Goal: Navigation & Orientation: Find specific page/section

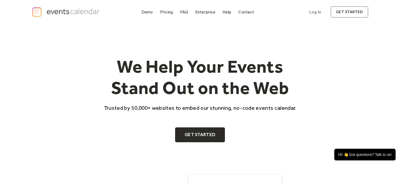
click at [195, 70] on h1 "We Help Your Events Stand Out on the Web" at bounding box center [200, 77] width 202 height 43
click at [195, 76] on h1 "We Help Your Events Stand Out on the Web" at bounding box center [200, 77] width 202 height 43
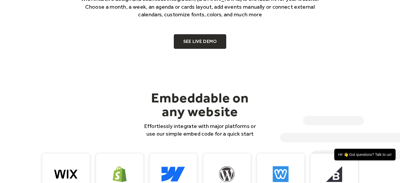
scroll to position [342, 0]
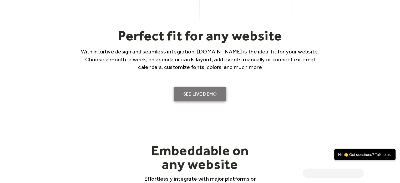
click at [195, 76] on link "SEE LIVE DEMO" at bounding box center [200, 94] width 53 height 15
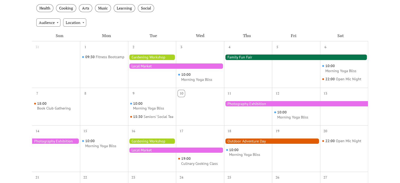
scroll to position [105, 0]
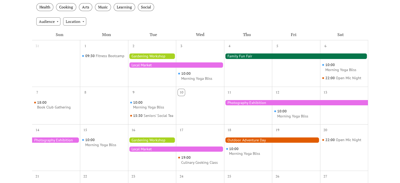
click at [184, 52] on div "10:00 Morning Yoga Bliss" at bounding box center [200, 67] width 48 height 34
drag, startPoint x: 187, startPoint y: 66, endPoint x: 134, endPoint y: 61, distance: 53.2
click at [132, 61] on div at bounding box center [152, 67] width 48 height 34
click at [142, 65] on div at bounding box center [176, 64] width 96 height 5
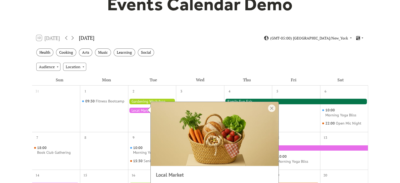
scroll to position [79, 0]
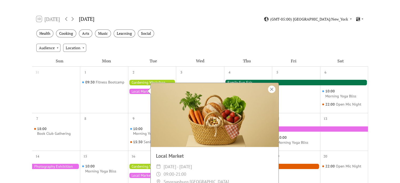
click at [269, 87] on div at bounding box center [271, 89] width 7 height 7
